Goal: Transaction & Acquisition: Purchase product/service

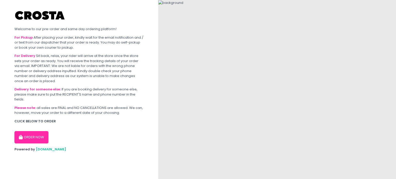
click at [36, 139] on button "ORDER NOW" at bounding box center [31, 137] width 34 height 12
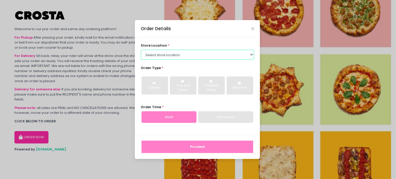
click at [179, 55] on select "Select store location [PERSON_NAME] Pizza - [PERSON_NAME] Pizza - [GEOGRAPHIC_D…" at bounding box center [197, 55] width 113 height 10
select select "65090bae48156caed44a5eb4"
click at [141, 50] on select "Select store location [PERSON_NAME] Pizza - [PERSON_NAME] Pizza - [GEOGRAPHIC_D…" at bounding box center [197, 55] width 113 height 10
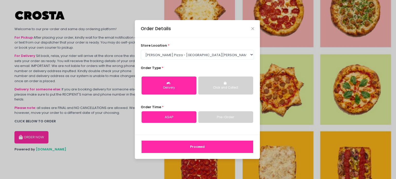
click at [209, 118] on link "Pre-Order" at bounding box center [225, 117] width 55 height 12
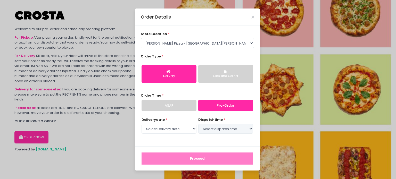
select select "[DATE]"
click at [224, 132] on select "Select dispatch time 07:30 PM - 08:00 PM 08:00 PM - 08:30 PM 08:30 PM - 09:00 PM" at bounding box center [225, 129] width 55 height 10
drag, startPoint x: 224, startPoint y: 131, endPoint x: 189, endPoint y: 115, distance: 38.2
click at [224, 131] on select "Select dispatch time 07:30 PM - 08:00 PM 08:00 PM - 08:30 PM 08:30 PM - 09:00 PM" at bounding box center [225, 129] width 55 height 10
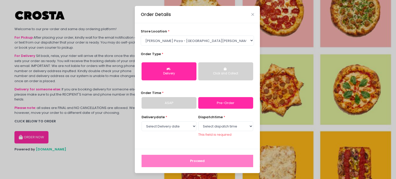
click at [182, 101] on link "ASAP" at bounding box center [169, 103] width 55 height 12
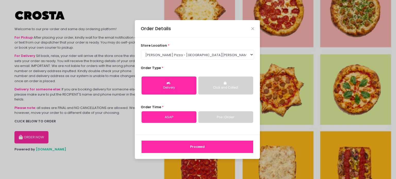
click at [197, 148] on button "Proceed" at bounding box center [198, 147] width 112 height 12
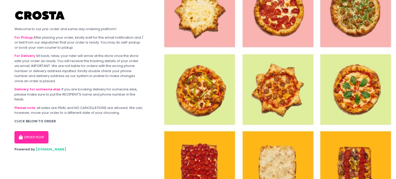
click at [39, 138] on button "ORDER NOW" at bounding box center [31, 137] width 34 height 12
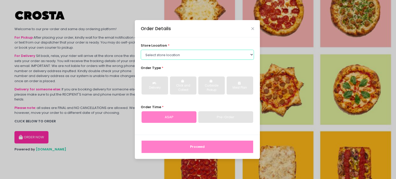
click at [176, 56] on select "Select store location [PERSON_NAME] Pizza - [PERSON_NAME] Pizza - [GEOGRAPHIC_D…" at bounding box center [197, 55] width 113 height 10
select select "5fabb2e53664a8677beaeb89"
click at [141, 50] on select "Select store location [PERSON_NAME] Pizza - [PERSON_NAME] Pizza - [GEOGRAPHIC_D…" at bounding box center [197, 55] width 113 height 10
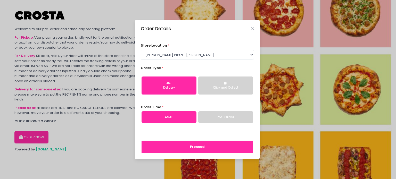
click at [213, 146] on button "Proceed" at bounding box center [198, 147] width 112 height 12
